Goal: Task Accomplishment & Management: Manage account settings

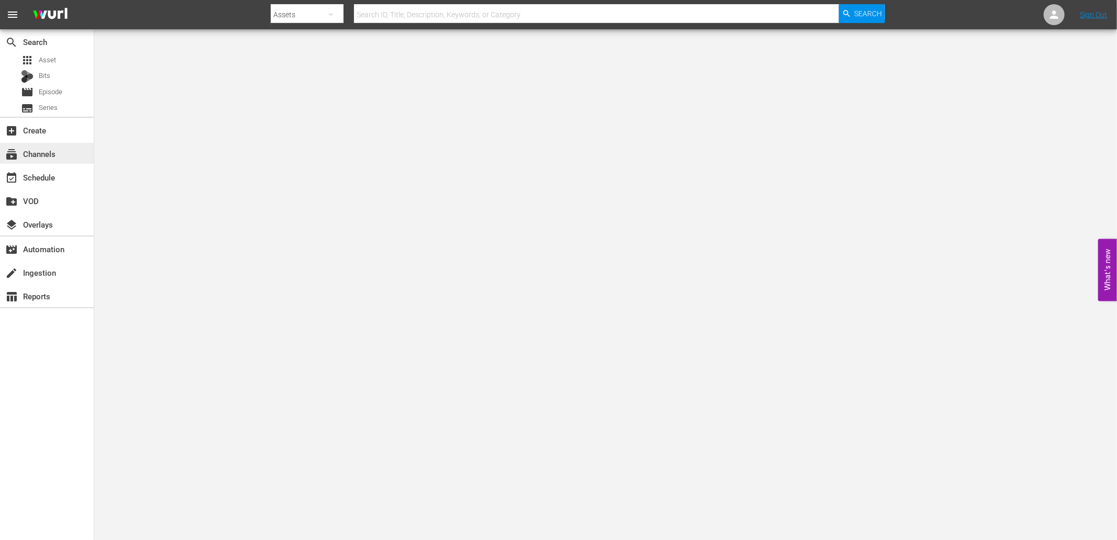
click at [46, 157] on div "subscriptions Channels" at bounding box center [29, 152] width 59 height 9
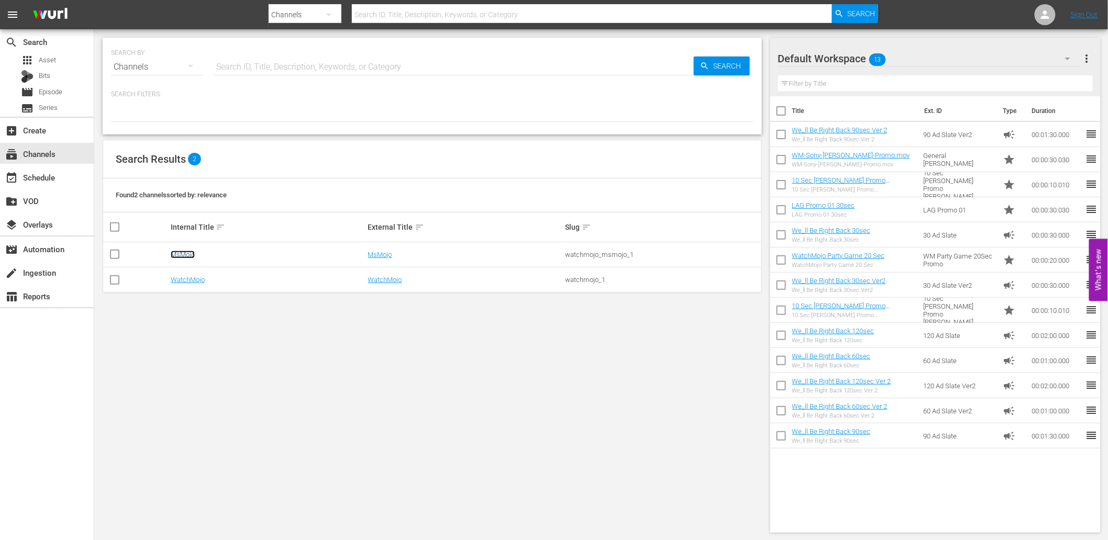
click at [179, 252] on link "MsMojo" at bounding box center [183, 255] width 24 height 8
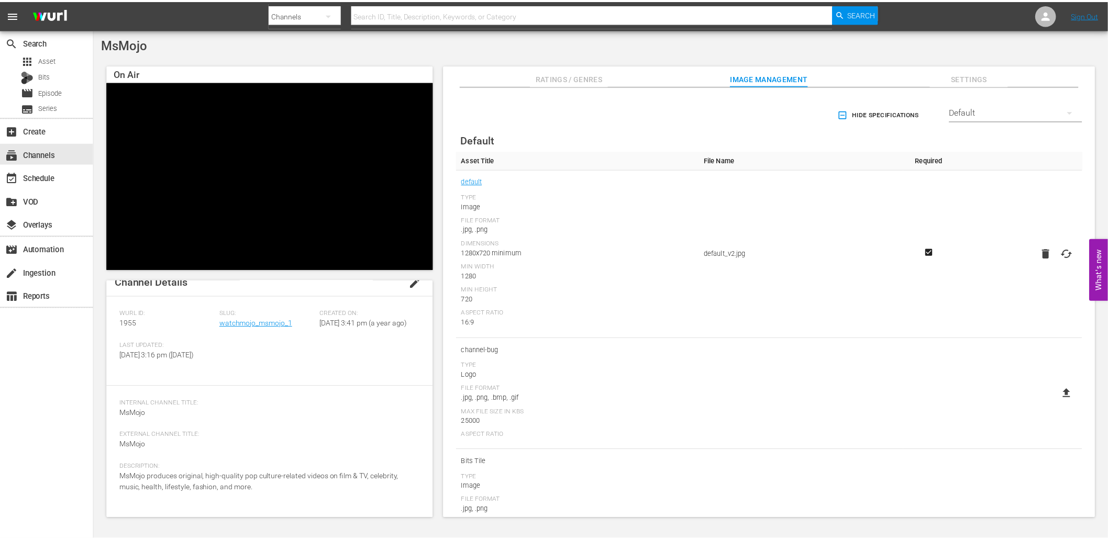
scroll to position [22, 0]
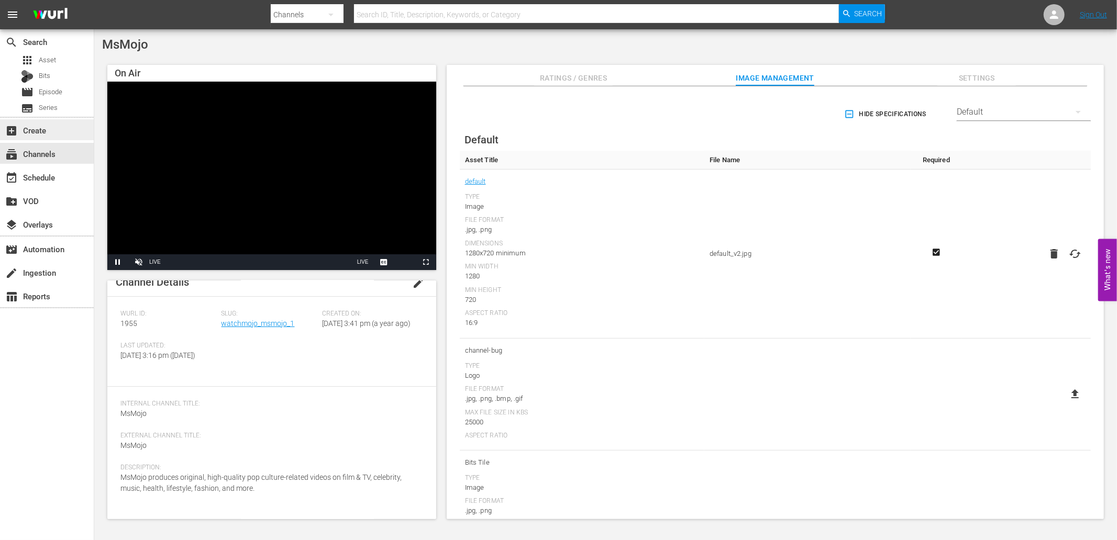
click at [35, 127] on div "add_box Create" at bounding box center [29, 128] width 59 height 9
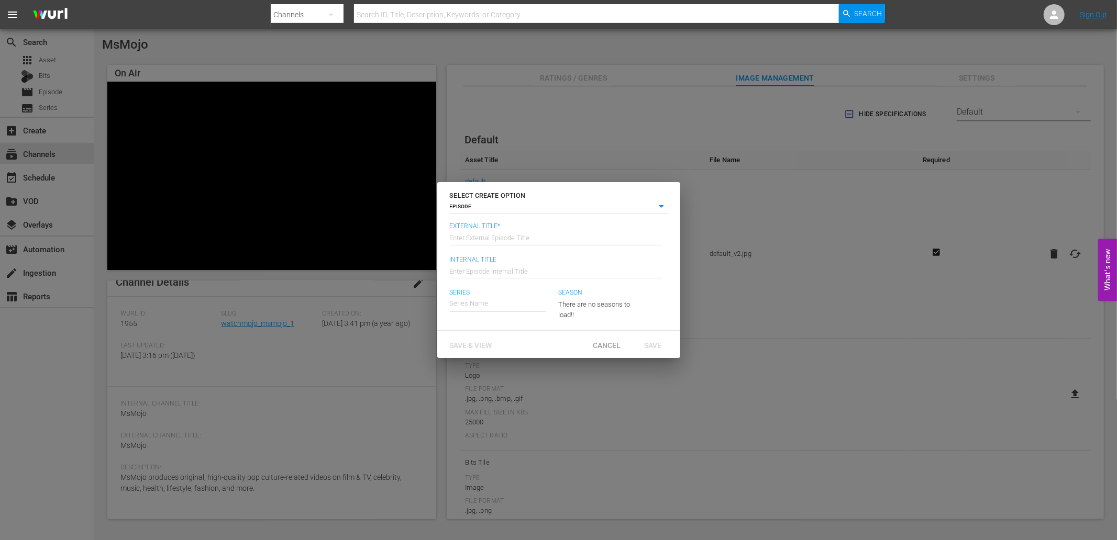
click at [637, 140] on div "SELECT CREATE OPTION EPISODE episode External Title* Enter External Episode Tit…" at bounding box center [558, 270] width 1117 height 540
click at [604, 347] on span "Cancel" at bounding box center [606, 345] width 44 height 8
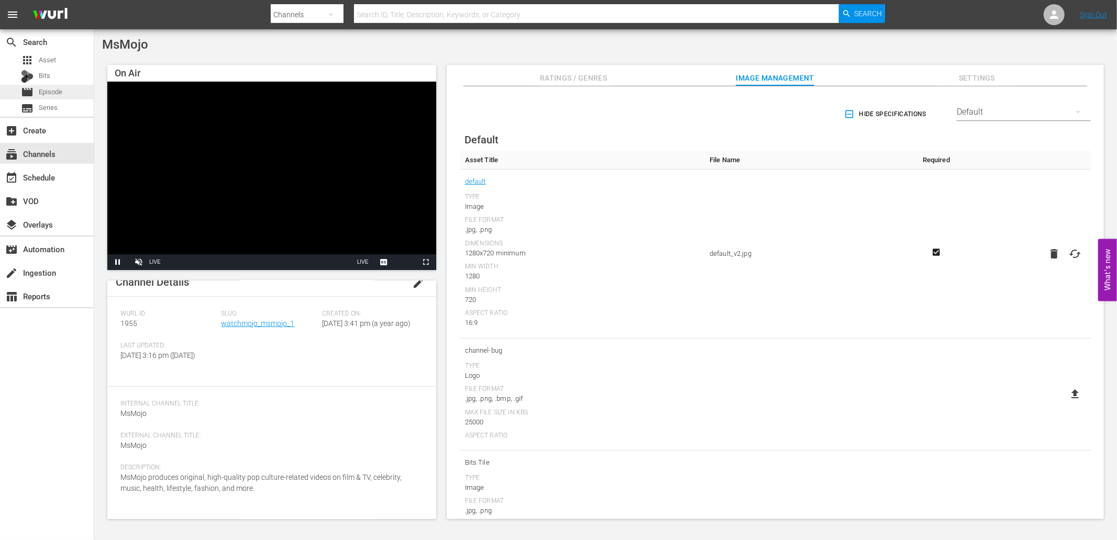
click at [56, 96] on span "Episode" at bounding box center [51, 92] width 24 height 10
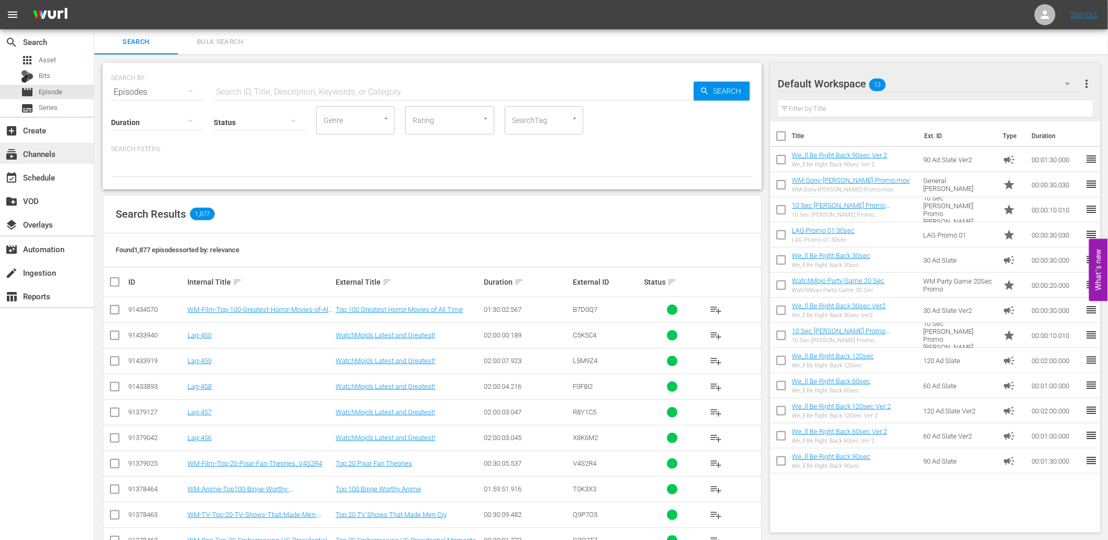
click at [36, 150] on div "subscriptions Channels" at bounding box center [29, 152] width 59 height 9
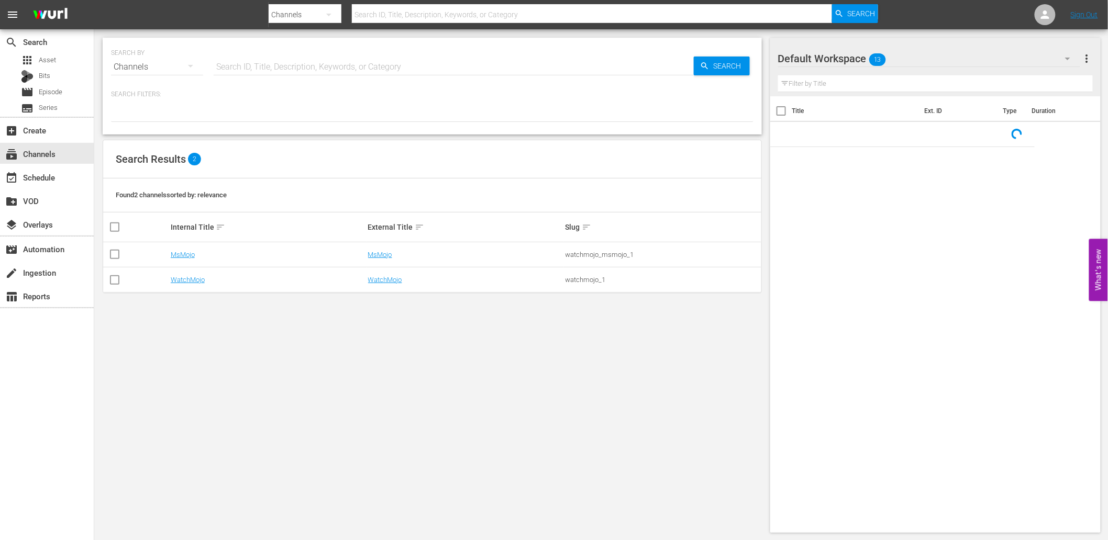
click at [285, 352] on div "SEARCH BY Search By Channels Search ID, Title, Description, Keywords, or Catego…" at bounding box center [432, 285] width 676 height 512
